Goal: Task Accomplishment & Management: Use online tool/utility

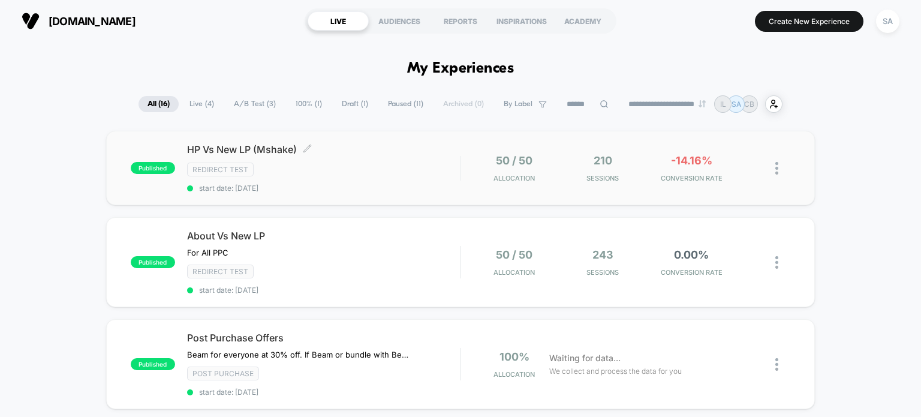
scroll to position [7, 0]
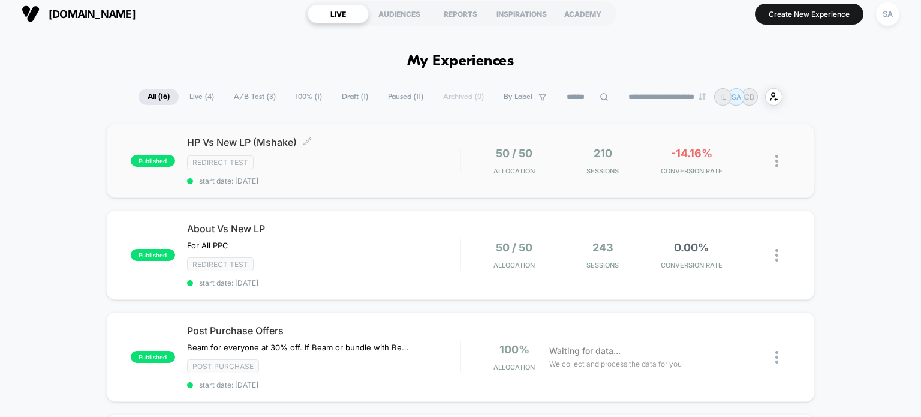
click at [433, 153] on div "HP Vs New LP (Mshake) Click to edit experience details Click to edit experience…" at bounding box center [323, 160] width 273 height 49
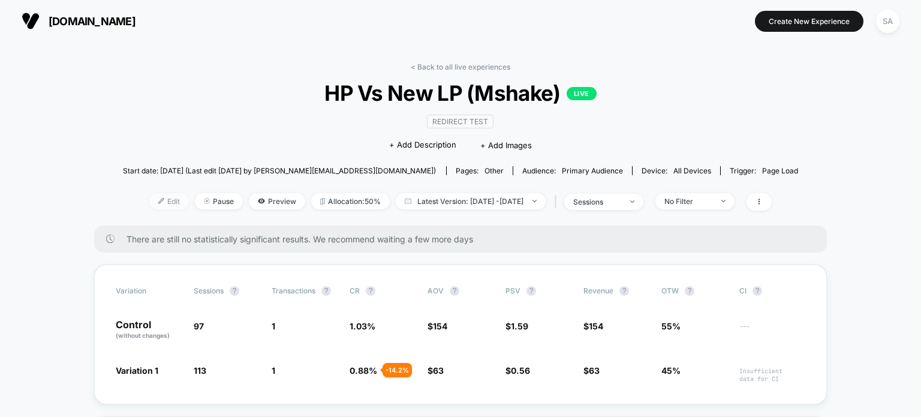
click at [158, 202] on img at bounding box center [161, 201] width 6 height 6
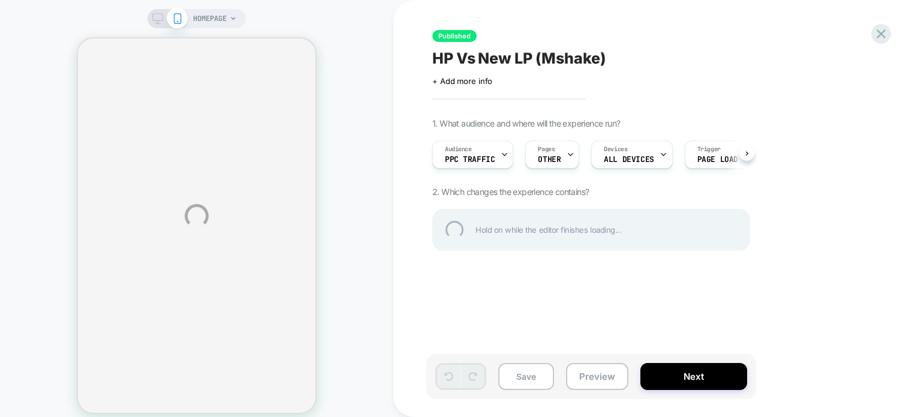
click at [558, 158] on div "HOMEPAGE Published HP Vs New LP (Mshake) Click to edit experience details + Add…" at bounding box center [460, 216] width 921 height 432
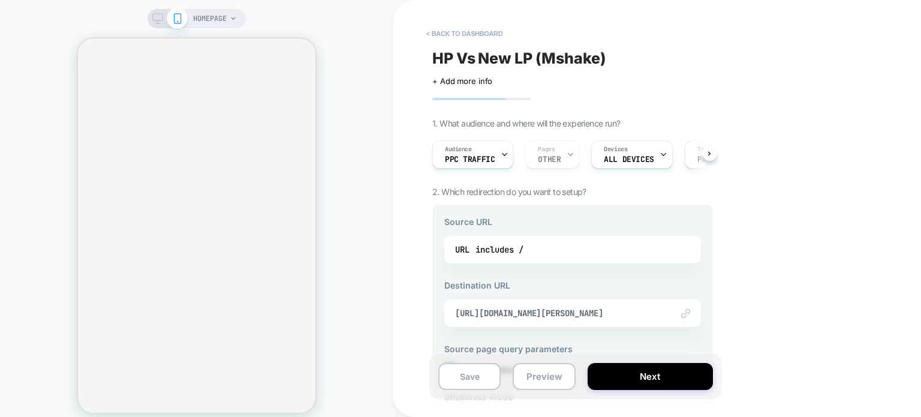
click at [561, 157] on div "Audience PPC Traffic Pages OTHER Devices ALL DEVICES Trigger Page Load" at bounding box center [566, 154] width 281 height 40
click at [563, 161] on div "Audience PPC Traffic Pages OTHER Devices ALL DEVICES Trigger Page Load" at bounding box center [566, 154] width 281 height 40
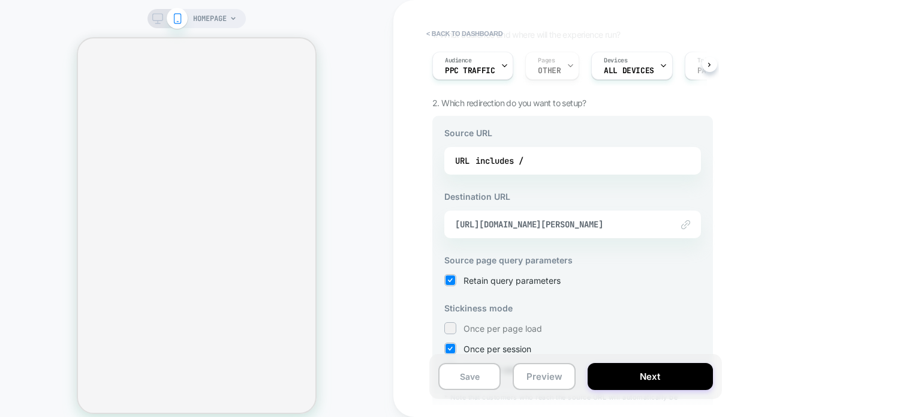
scroll to position [44, 0]
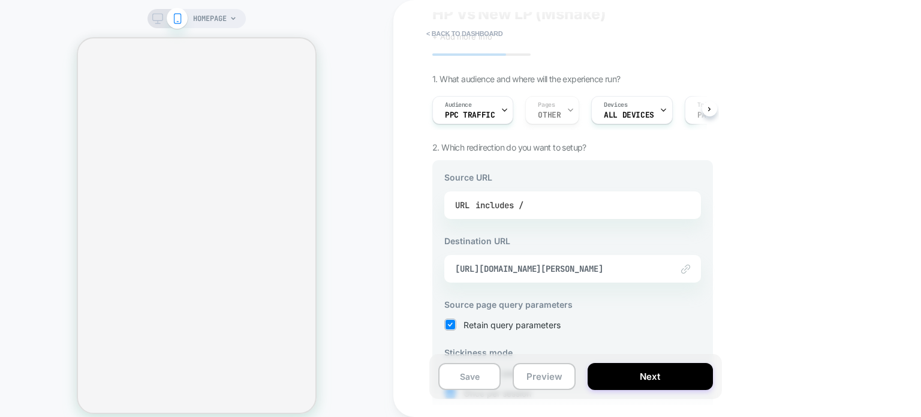
click at [510, 209] on div "includes /" at bounding box center [500, 205] width 48 height 18
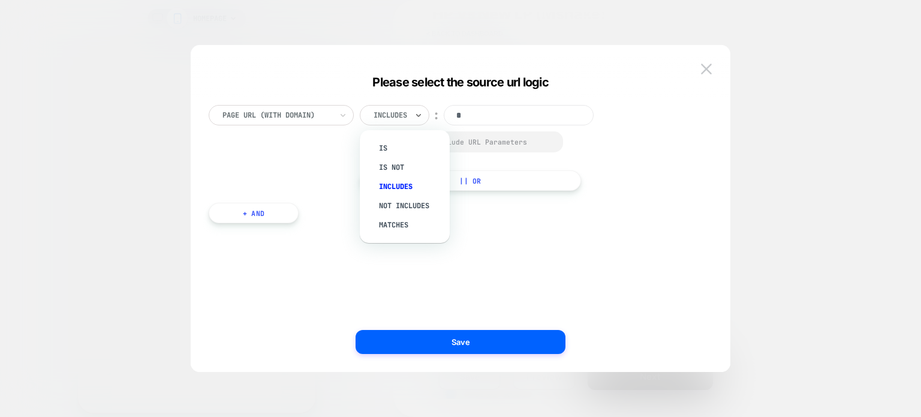
click at [401, 117] on div at bounding box center [391, 115] width 34 height 11
click at [396, 144] on div "Is" at bounding box center [411, 148] width 78 height 19
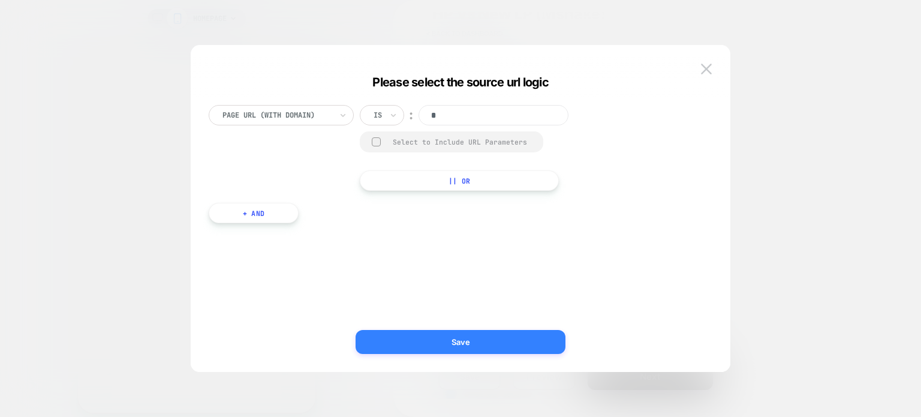
click at [420, 339] on button "Save" at bounding box center [461, 342] width 210 height 24
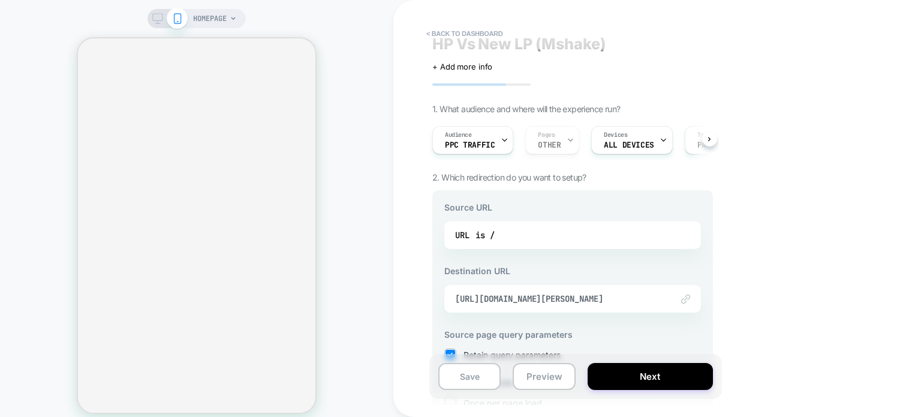
scroll to position [0, 0]
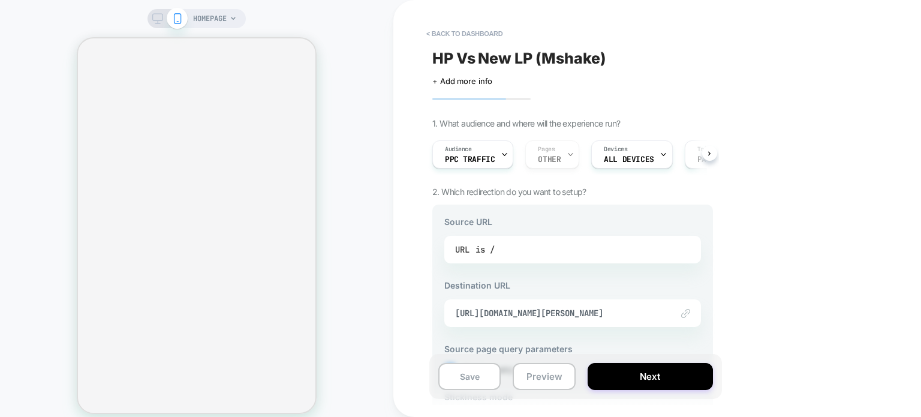
click at [476, 252] on div "is /" at bounding box center [485, 249] width 19 height 18
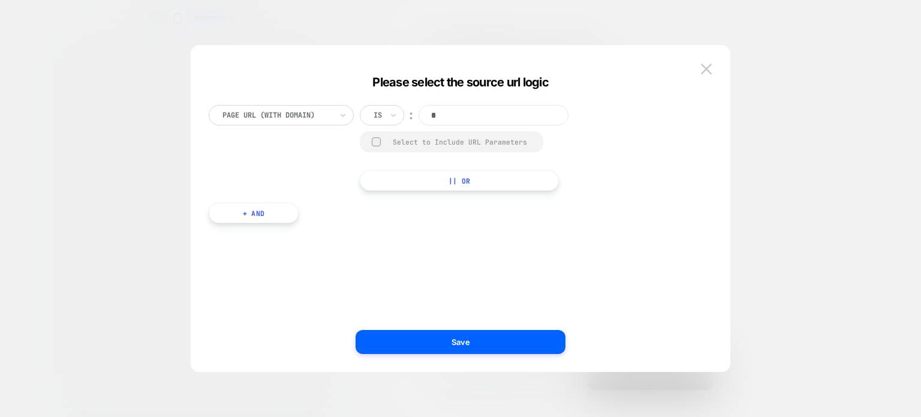
click at [449, 122] on input "*" at bounding box center [494, 115] width 150 height 20
click at [488, 107] on input "*" at bounding box center [494, 115] width 150 height 20
paste input "**********"
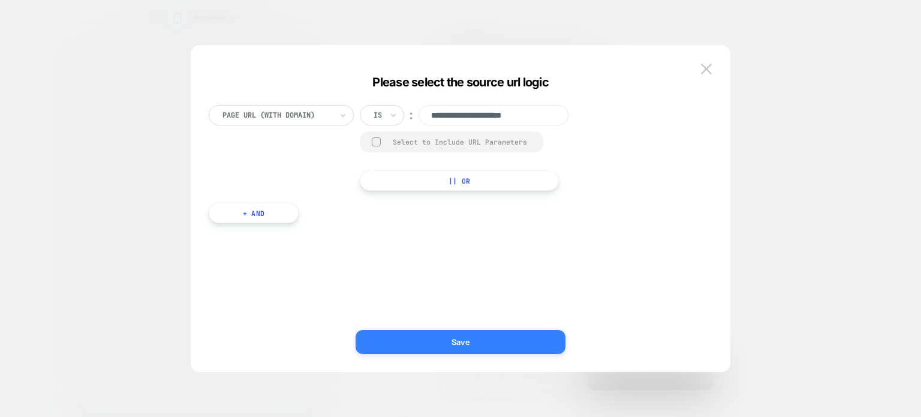
type input "**********"
click at [480, 341] on button "Save" at bounding box center [461, 342] width 210 height 24
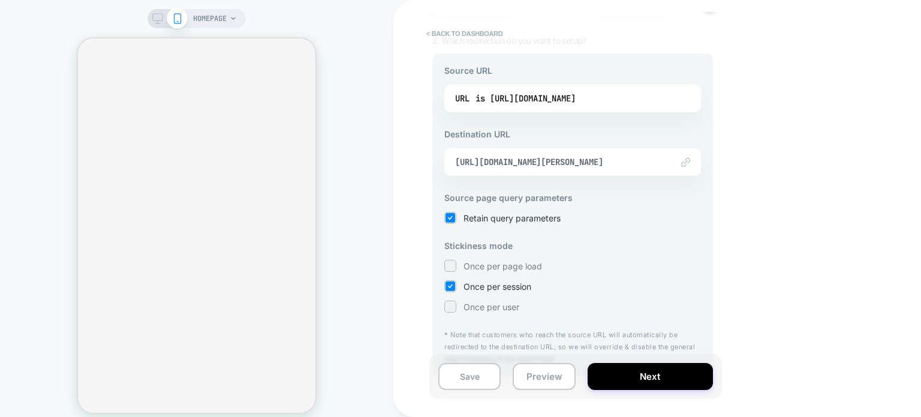
scroll to position [170, 0]
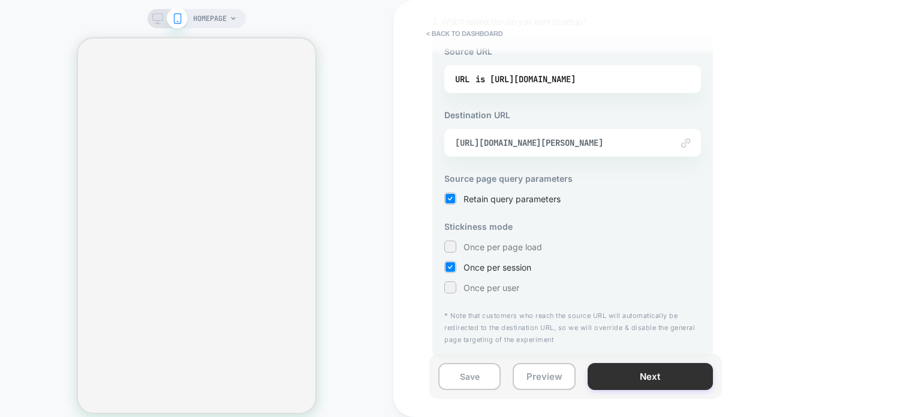
click at [621, 383] on button "Next" at bounding box center [650, 376] width 125 height 27
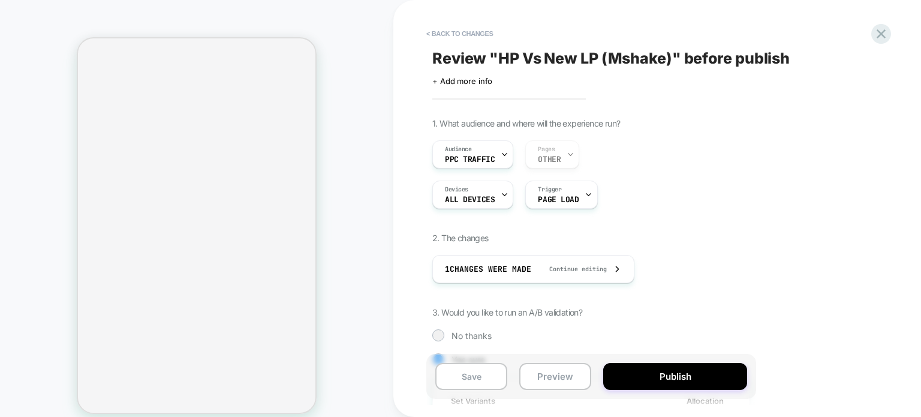
scroll to position [0, 1]
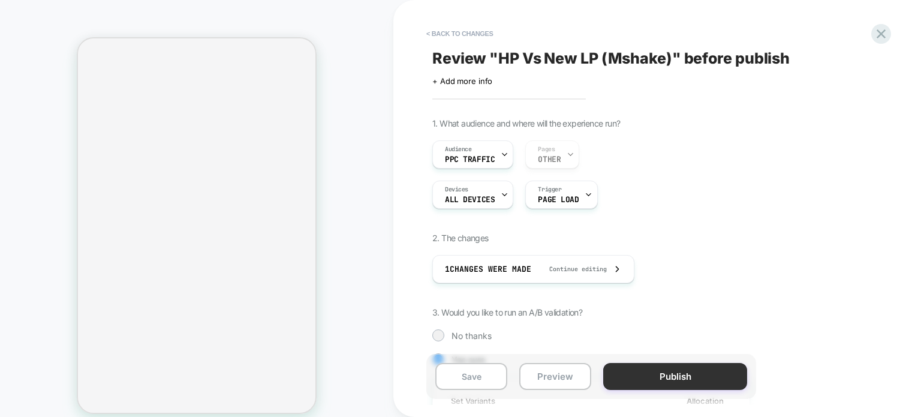
click at [681, 388] on button "Publish" at bounding box center [675, 376] width 144 height 27
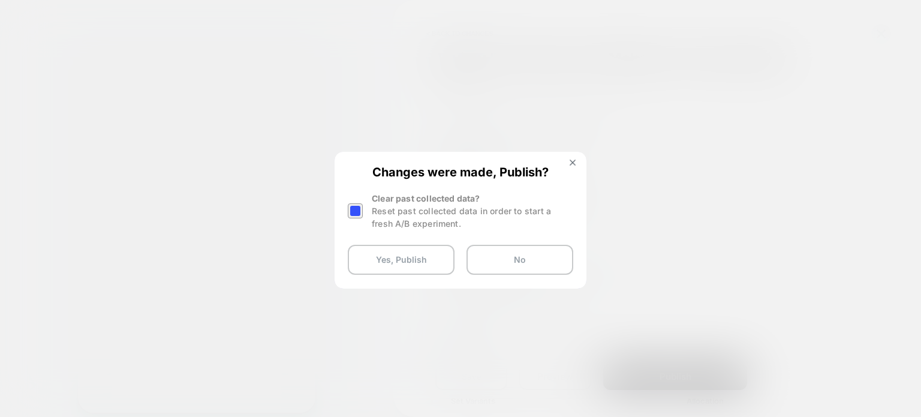
click at [353, 215] on div at bounding box center [355, 210] width 15 height 15
click at [403, 254] on button "Yes, Publish" at bounding box center [401, 260] width 107 height 30
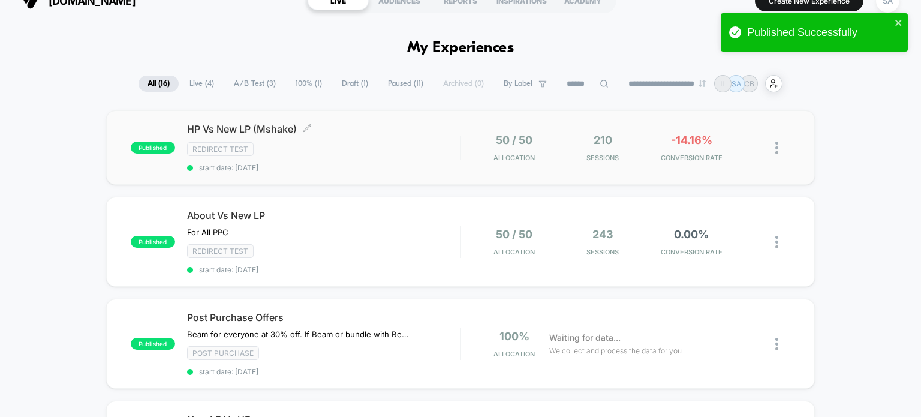
scroll to position [22, 0]
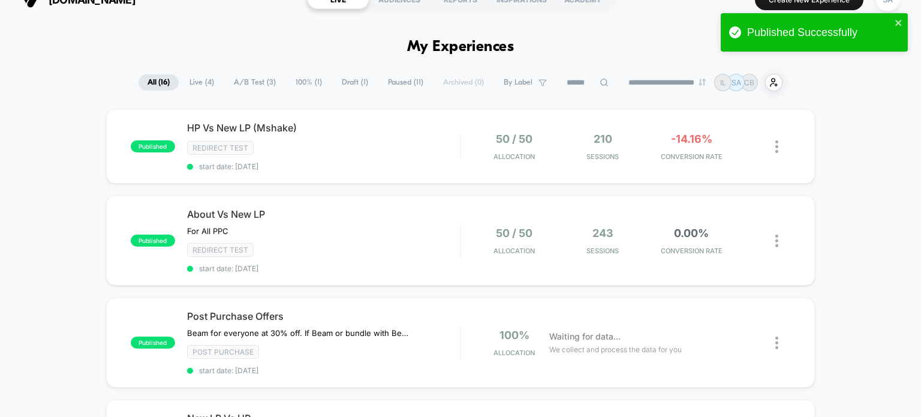
click at [680, 239] on div at bounding box center [692, 235] width 116 height 8
click at [621, 233] on div "243 Sessions" at bounding box center [602, 241] width 83 height 28
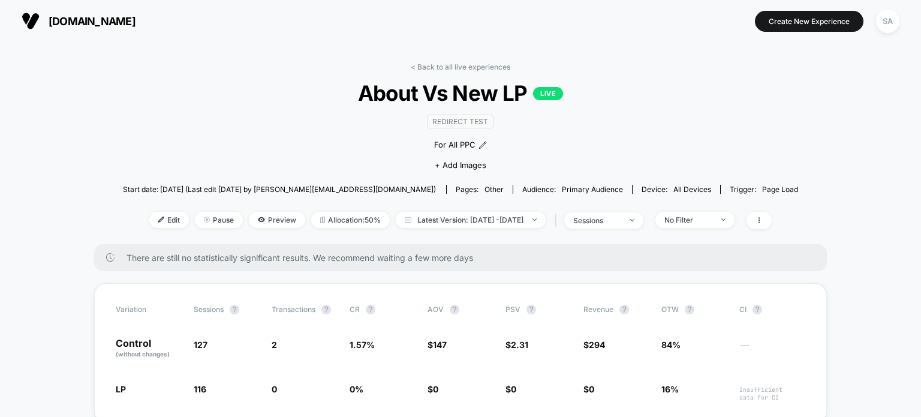
click at [33, 20] on img at bounding box center [31, 21] width 18 height 18
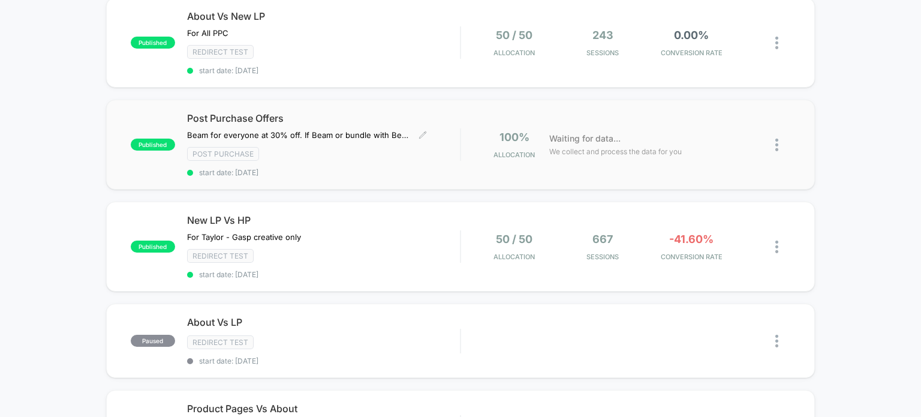
scroll to position [222, 0]
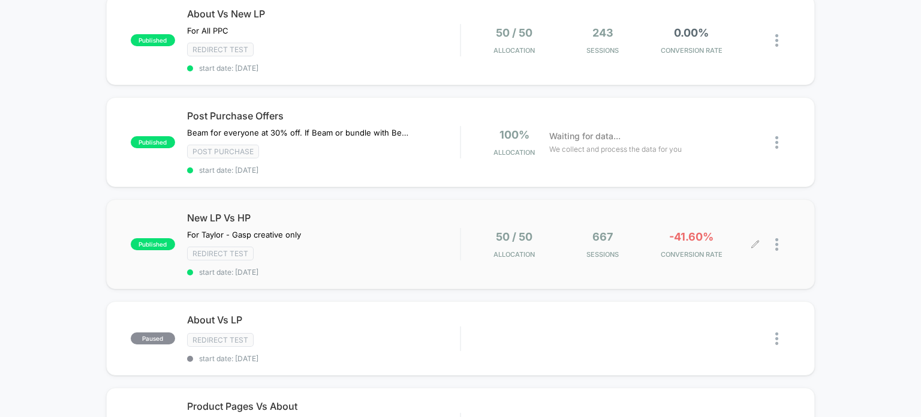
click at [700, 233] on span "-41.60%" at bounding box center [691, 236] width 44 height 13
